Goal: Check status: Check status

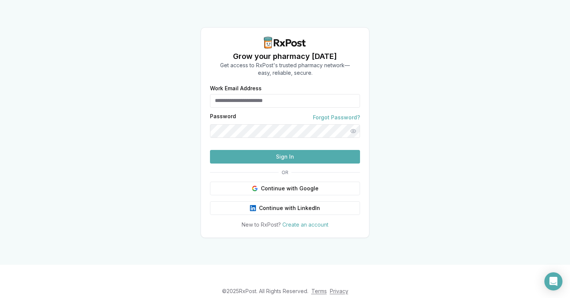
type input "**********"
click at [283, 163] on button "Sign In" at bounding box center [285, 157] width 150 height 14
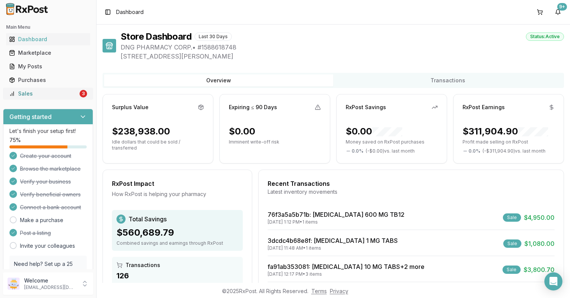
click at [77, 97] on link "Sales 3" at bounding box center [48, 94] width 84 height 14
click at [72, 94] on div "Sales" at bounding box center [43, 94] width 69 height 8
click at [76, 97] on link "Sales 3" at bounding box center [48, 94] width 84 height 14
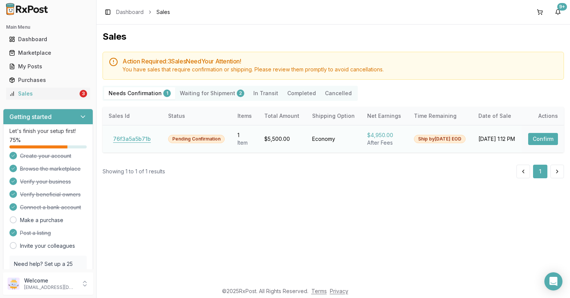
click at [137, 135] on button "76f3a5a5b71b" at bounding box center [132, 139] width 47 height 12
click at [210, 96] on Shipment "Waiting for Shipment 2" at bounding box center [212, 93] width 74 height 12
